Goal: Information Seeking & Learning: Find specific page/section

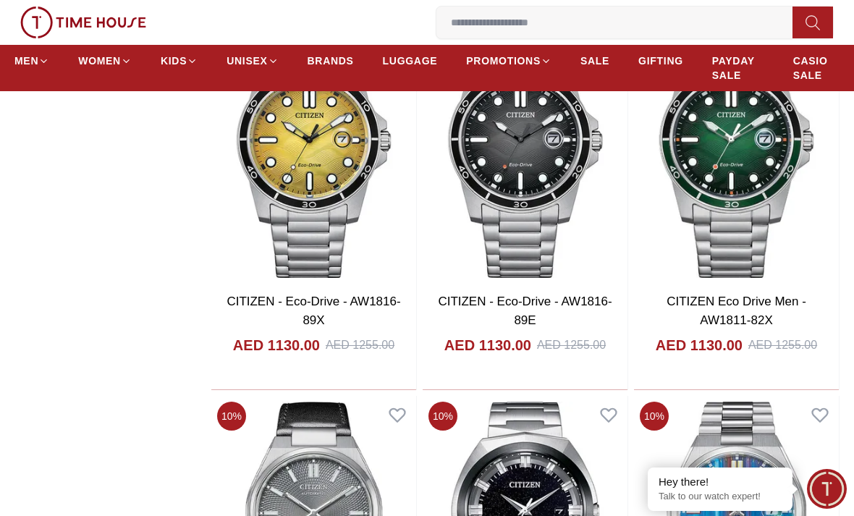
click at [560, 28] on input at bounding box center [620, 22] width 368 height 29
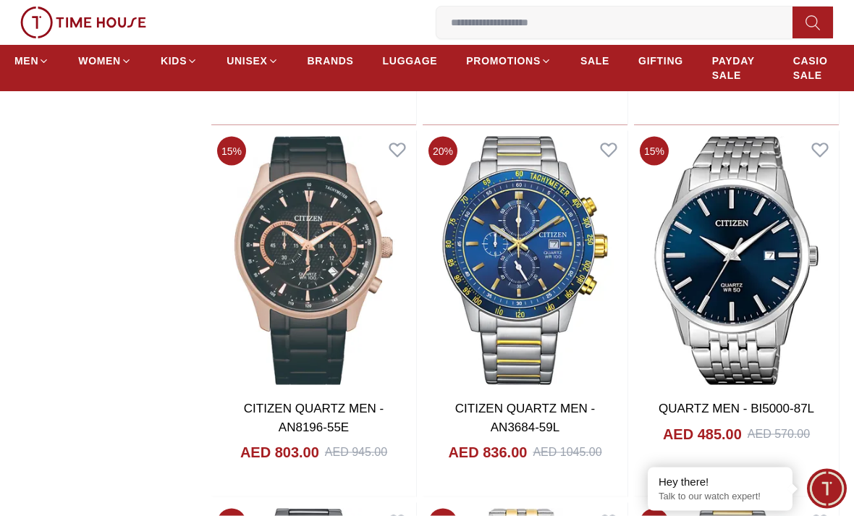
scroll to position [7961, 0]
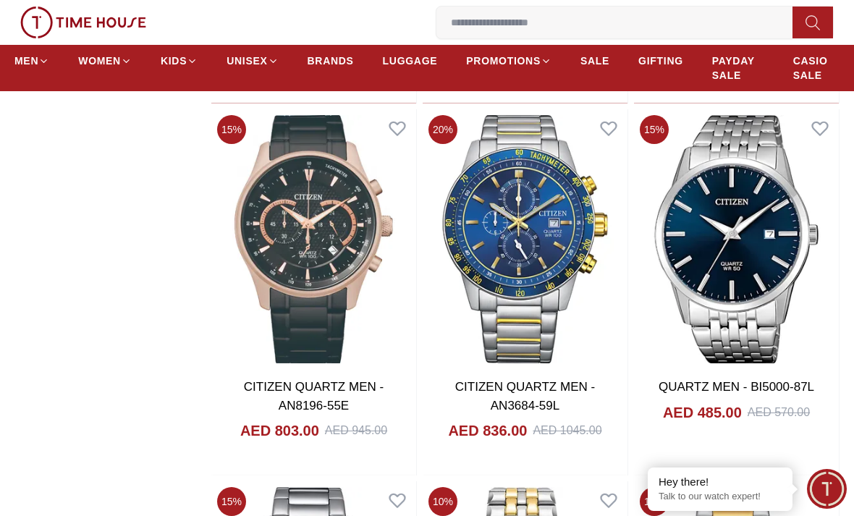
click at [703, 30] on input at bounding box center [620, 22] width 368 height 29
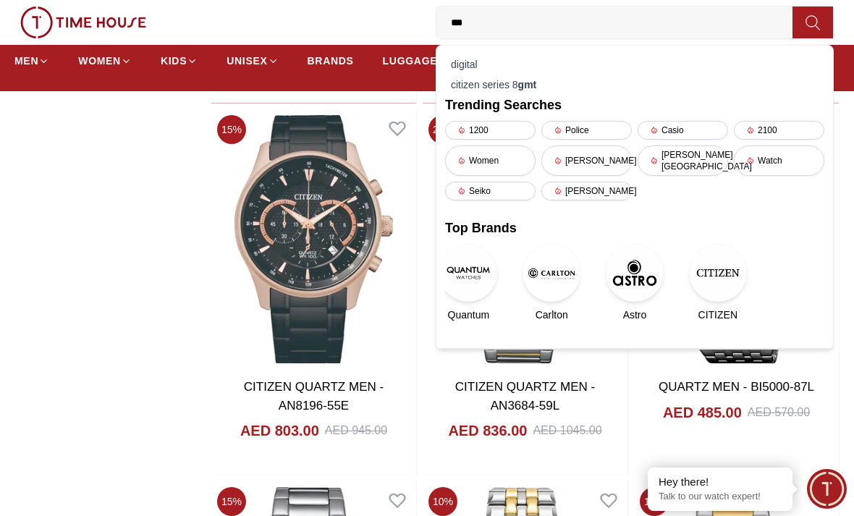
type input "***"
click at [533, 81] on strong "gmt" at bounding box center [527, 85] width 19 height 12
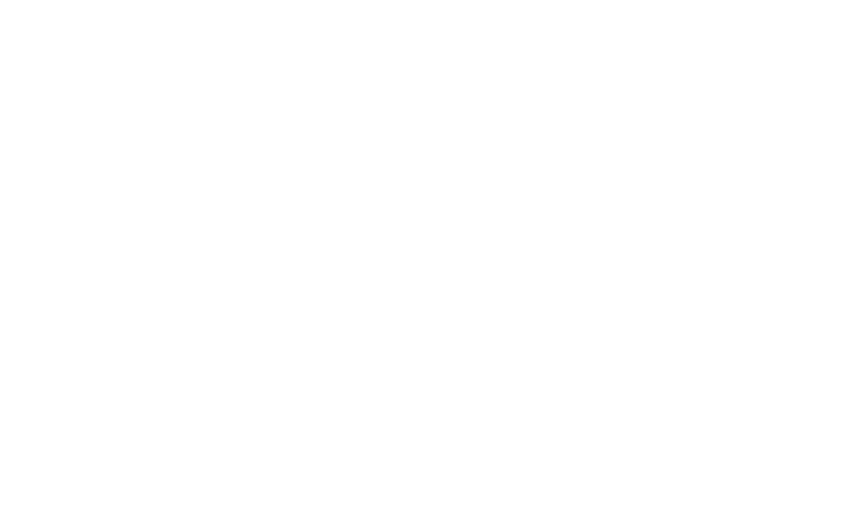
scroll to position [1850, 0]
